Goal: Information Seeking & Learning: Learn about a topic

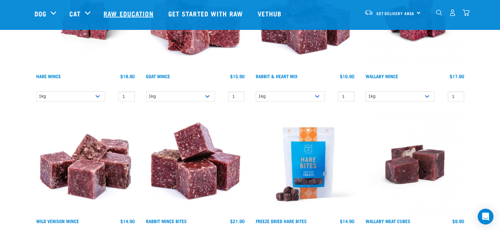
click at [128, 15] on link "Raw Education" at bounding box center [129, 13] width 64 height 26
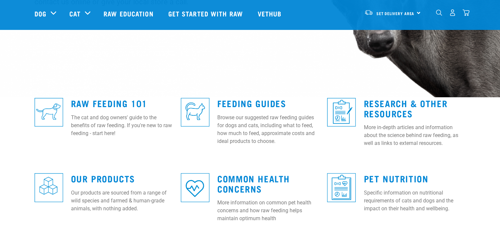
scroll to position [132, 0]
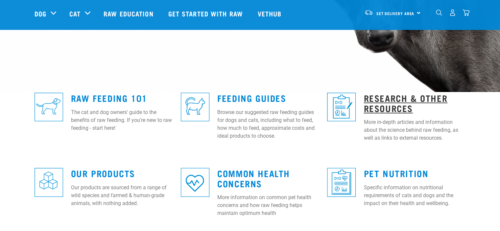
click at [378, 105] on link "Research & Other Resources" at bounding box center [406, 102] width 84 height 15
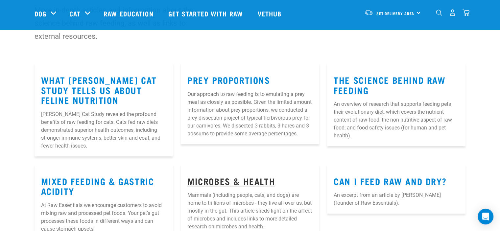
scroll to position [66, 0]
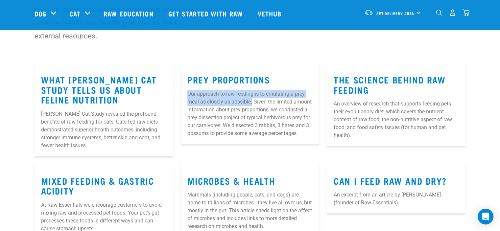
drag, startPoint x: 187, startPoint y: 93, endPoint x: 252, endPoint y: 99, distance: 65.1
click at [252, 99] on p "Our approach to raw feeding is to emulating a prey meal as closely as possible.…" at bounding box center [250, 113] width 125 height 47
copy p "Our approach to raw feeding is to emulating a prey meal as closely as possible."
click at [221, 80] on link "Prey Proportions" at bounding box center [229, 79] width 83 height 5
